Goal: Transaction & Acquisition: Purchase product/service

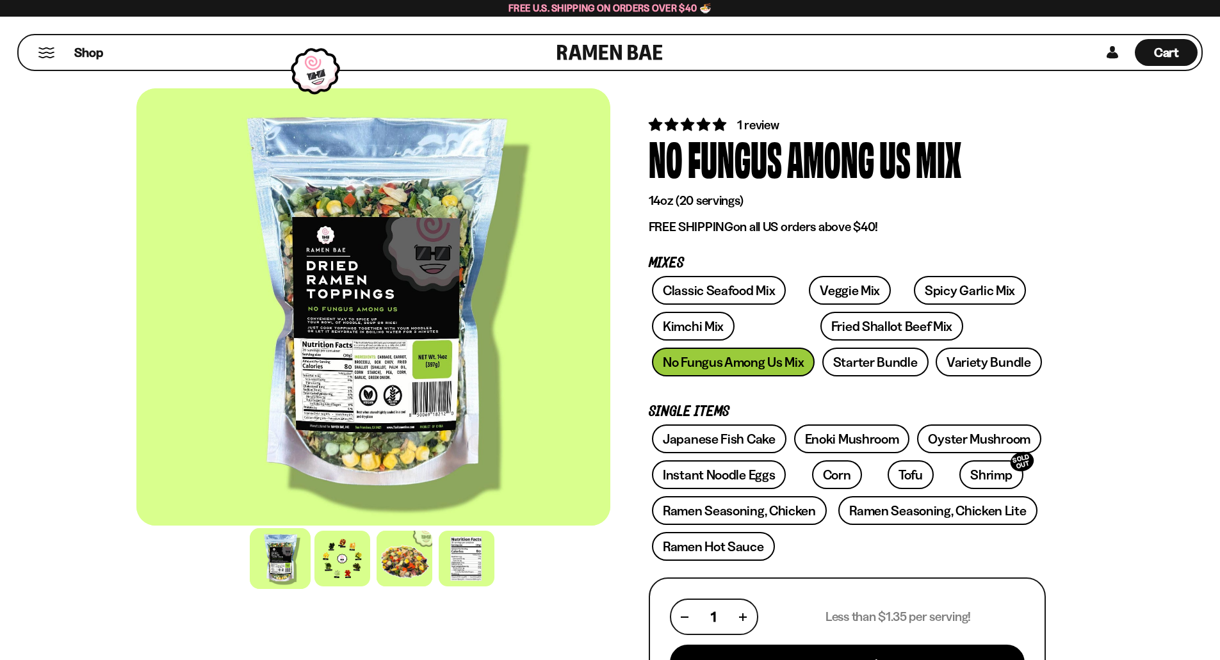
click at [31, 61] on div "Shop" at bounding box center [289, 52] width 535 height 35
click at [694, 542] on link "Ramen Hot Sauce" at bounding box center [713, 546] width 123 height 29
click at [40, 56] on button "Mobile Menu Trigger" at bounding box center [46, 52] width 17 height 11
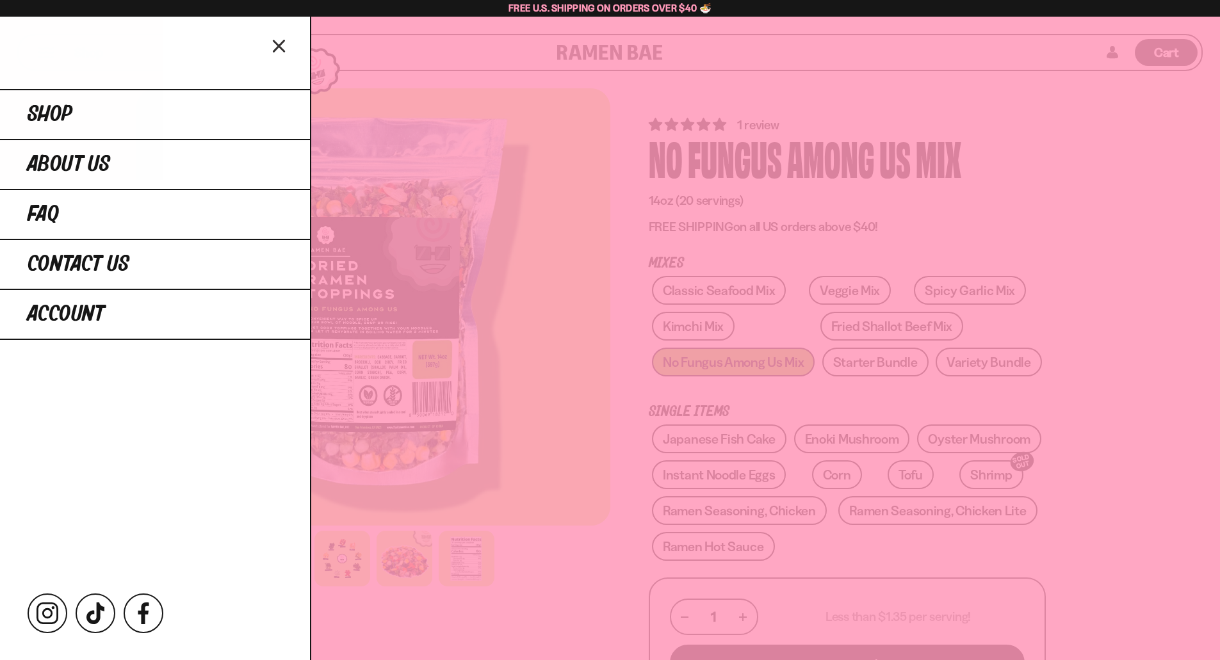
click at [70, 48] on div at bounding box center [155, 53] width 310 height 72
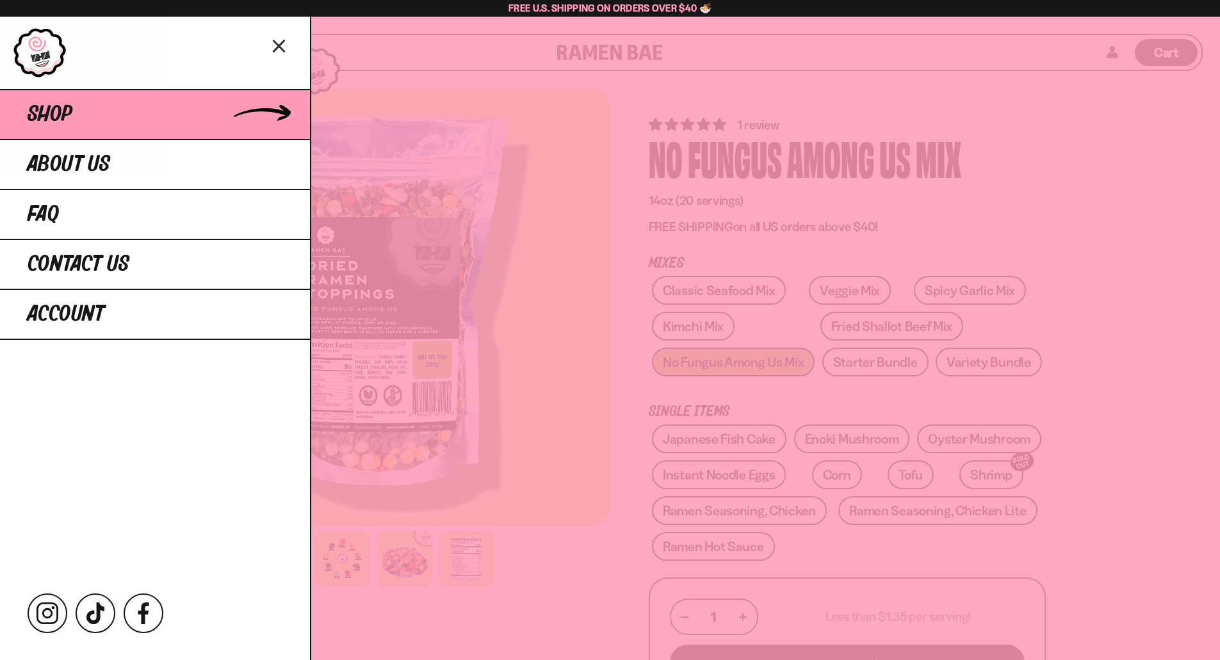
click at [49, 118] on span "Shop" at bounding box center [50, 114] width 45 height 23
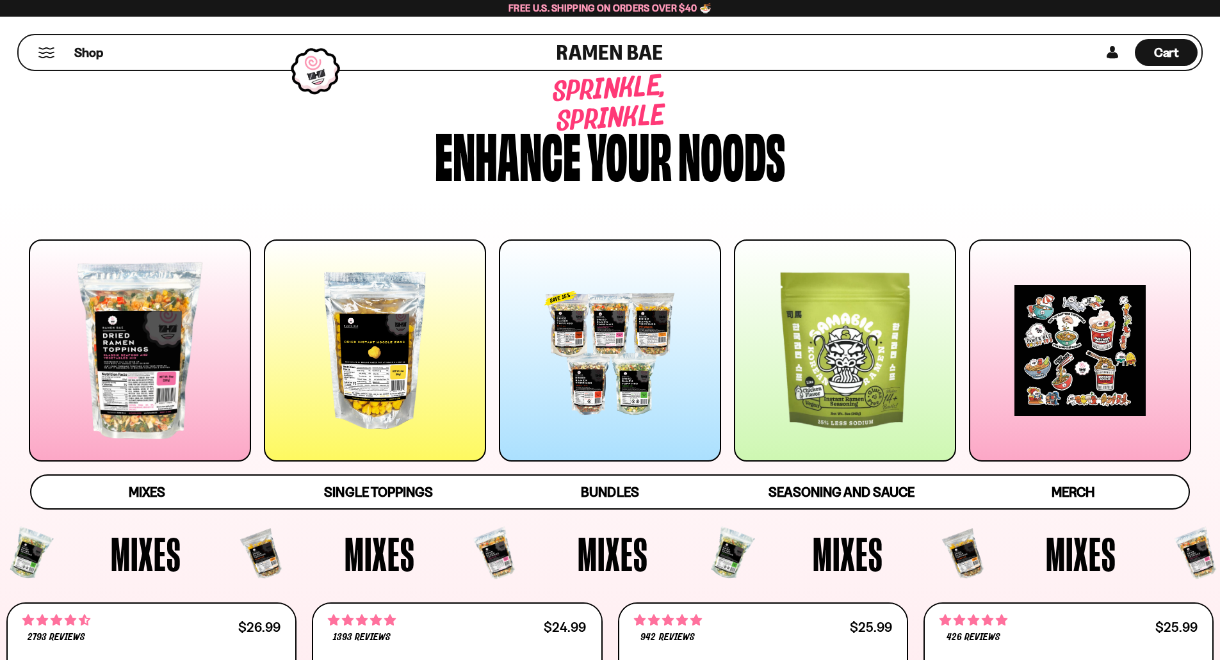
click at [146, 439] on div at bounding box center [140, 351] width 222 height 222
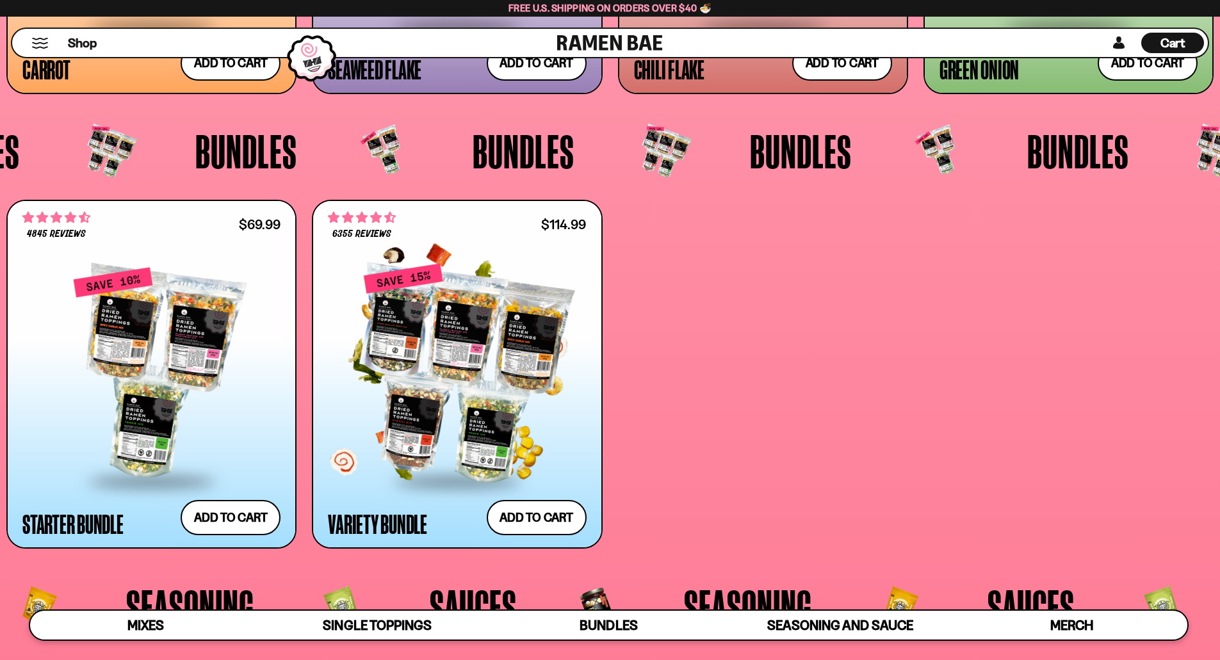
scroll to position [3152, 0]
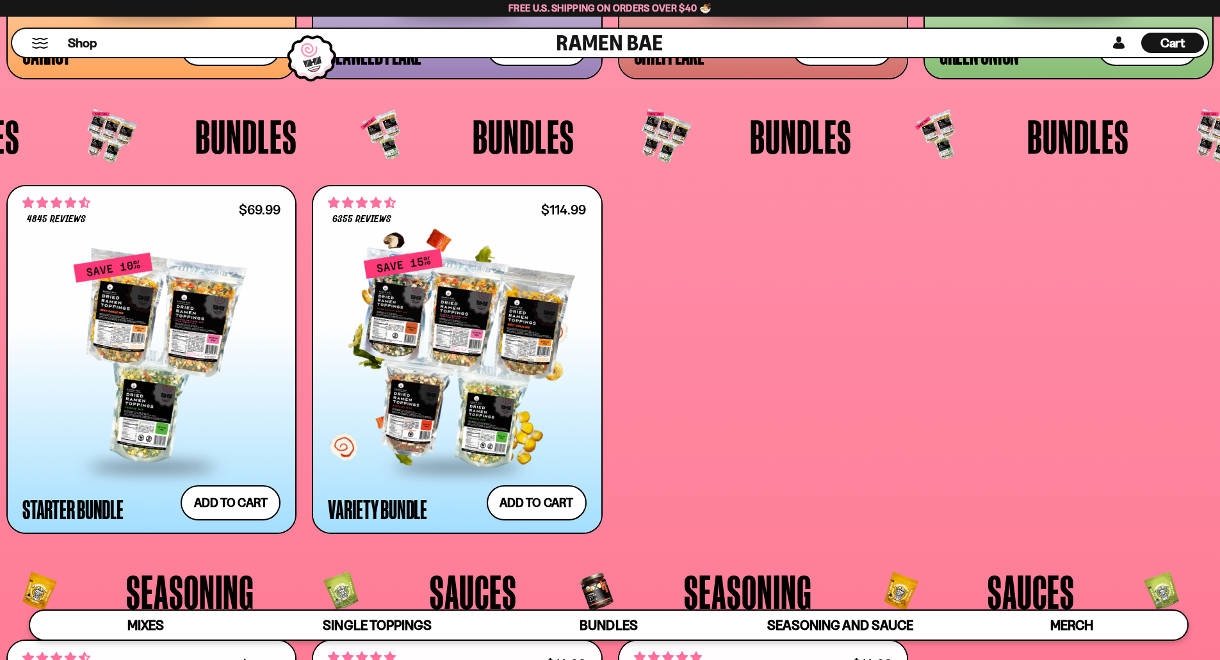
click at [389, 416] on div at bounding box center [457, 359] width 258 height 214
